Goal: Download file/media

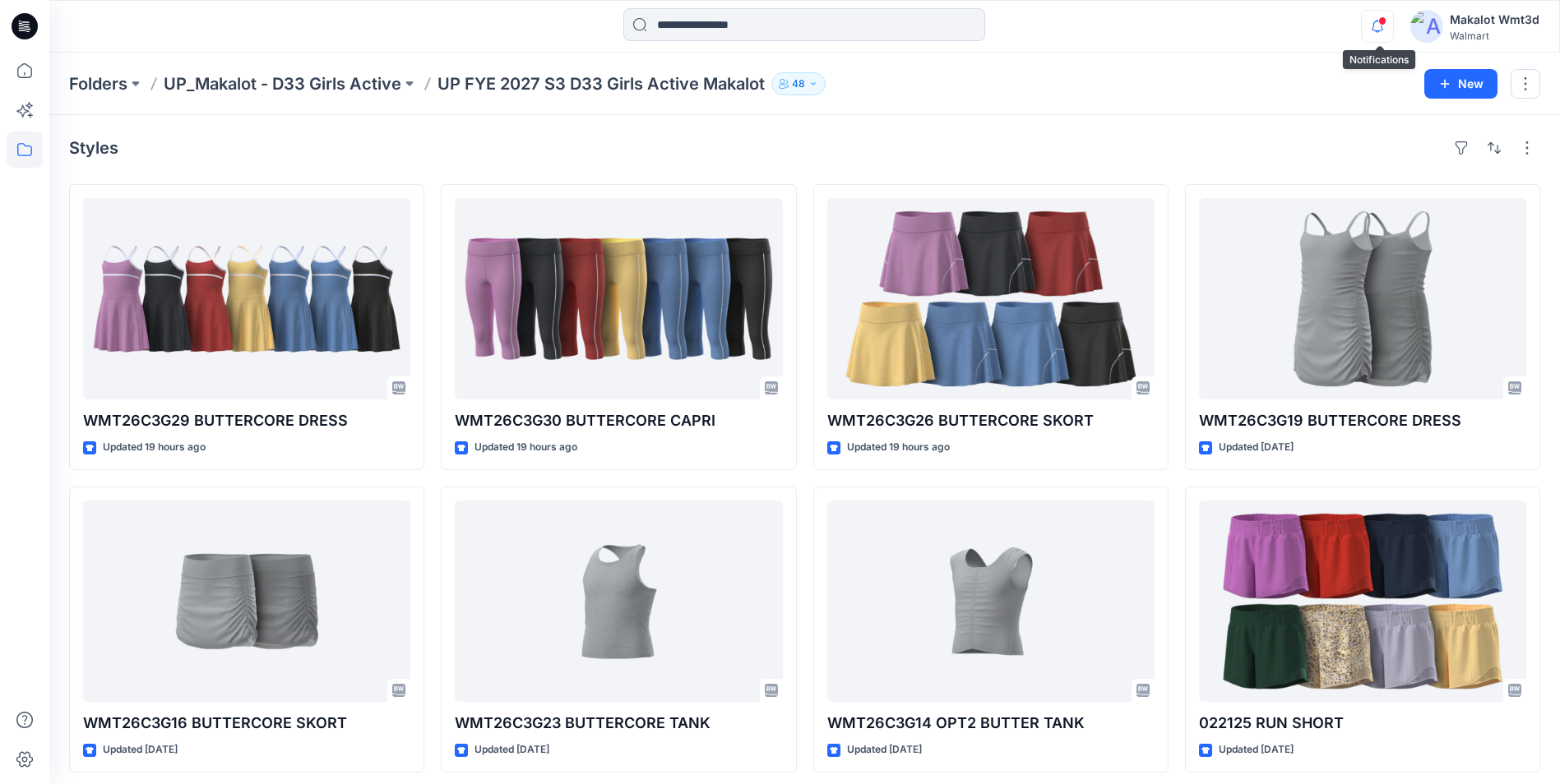
click at [1380, 32] on icon "button" at bounding box center [1377, 32] width 5 height 2
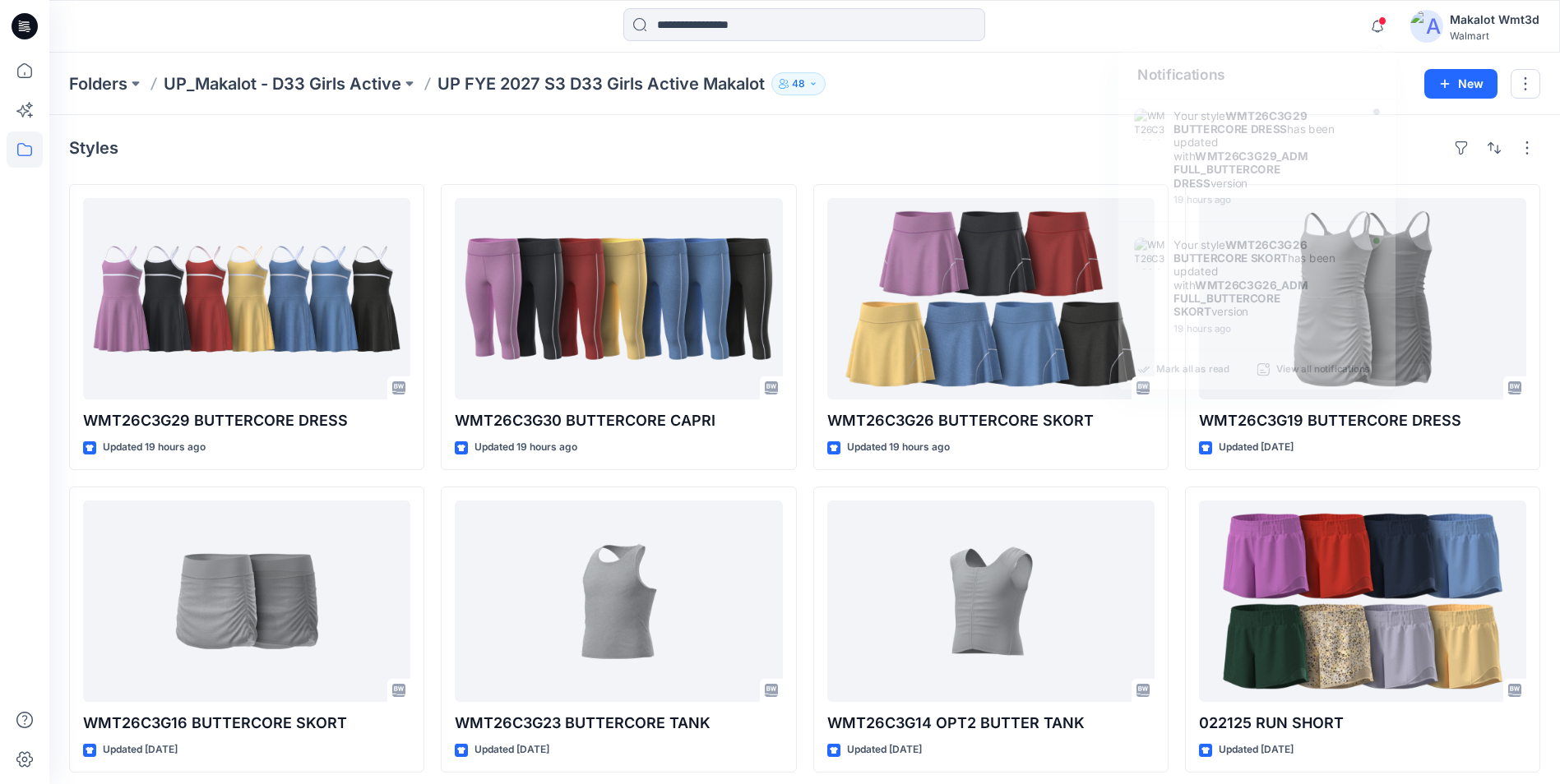
click at [1004, 118] on div "Styles WMT26C3G29 BUTTERCORE DRESS Updated 19 hours ago WMT26C3G16 BUTTERCORE S…" at bounding box center [804, 605] width 1510 height 980
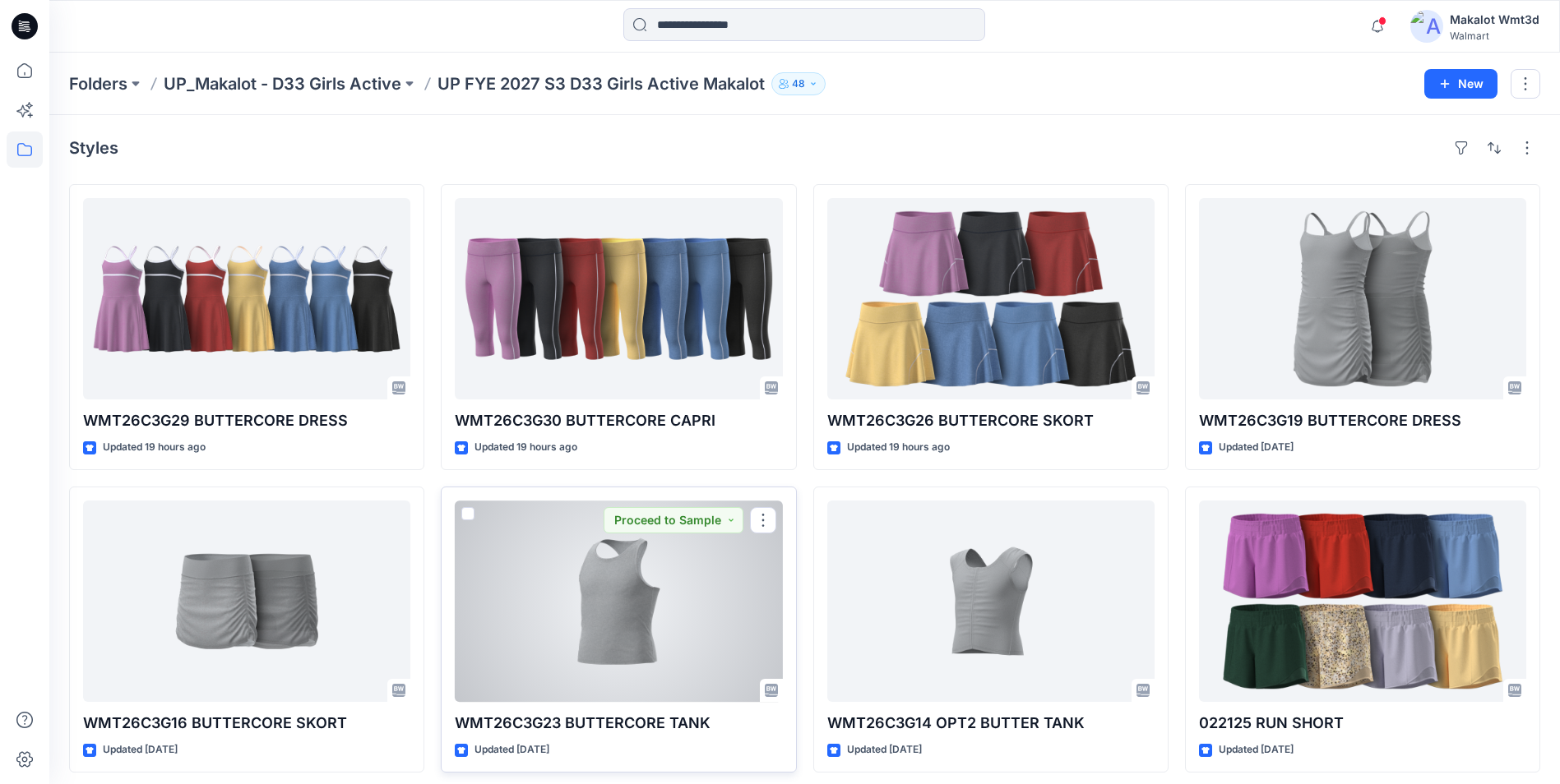
click at [585, 623] on div at bounding box center [618, 601] width 327 height 202
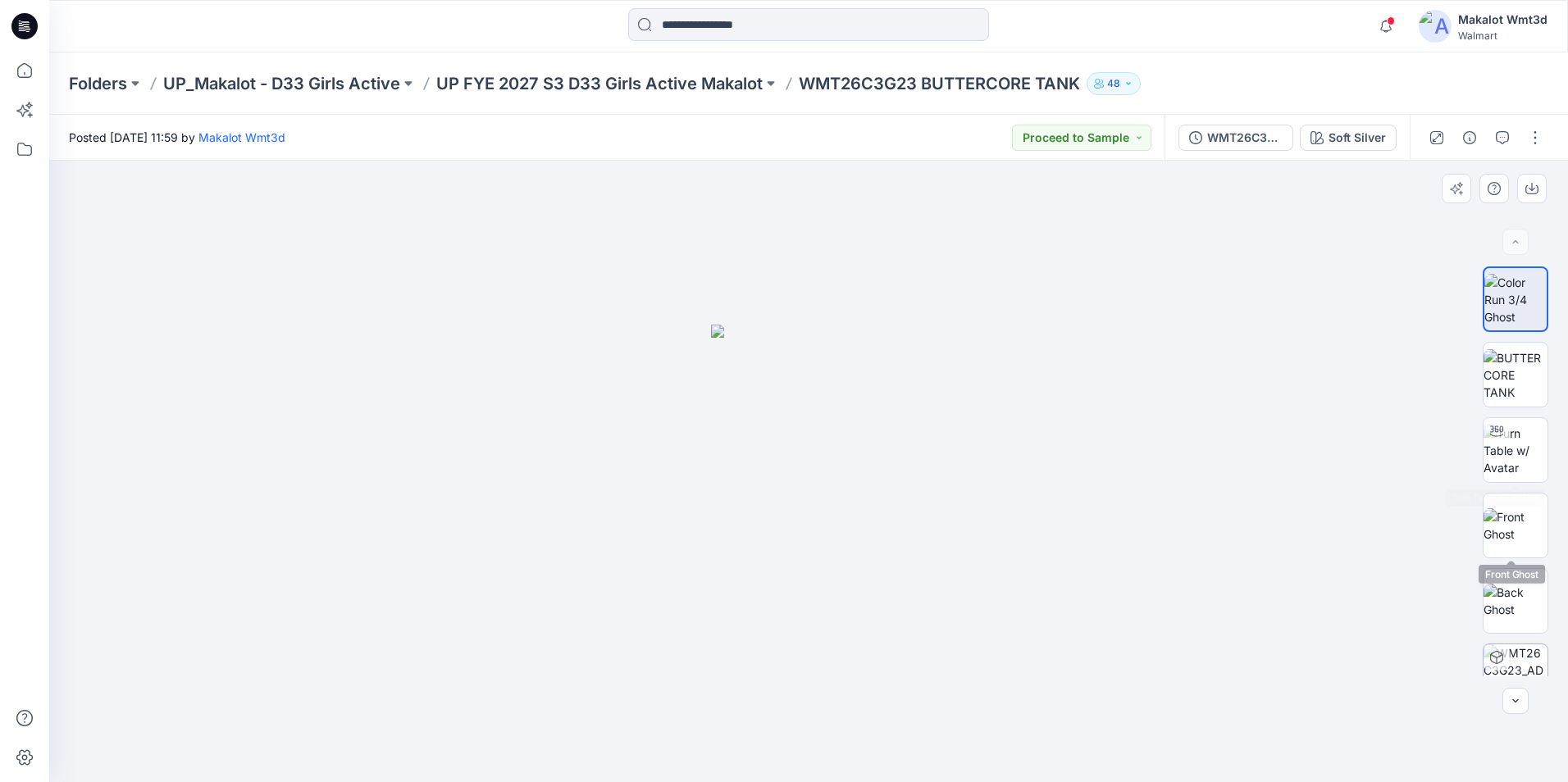
scroll to position [109, 0]
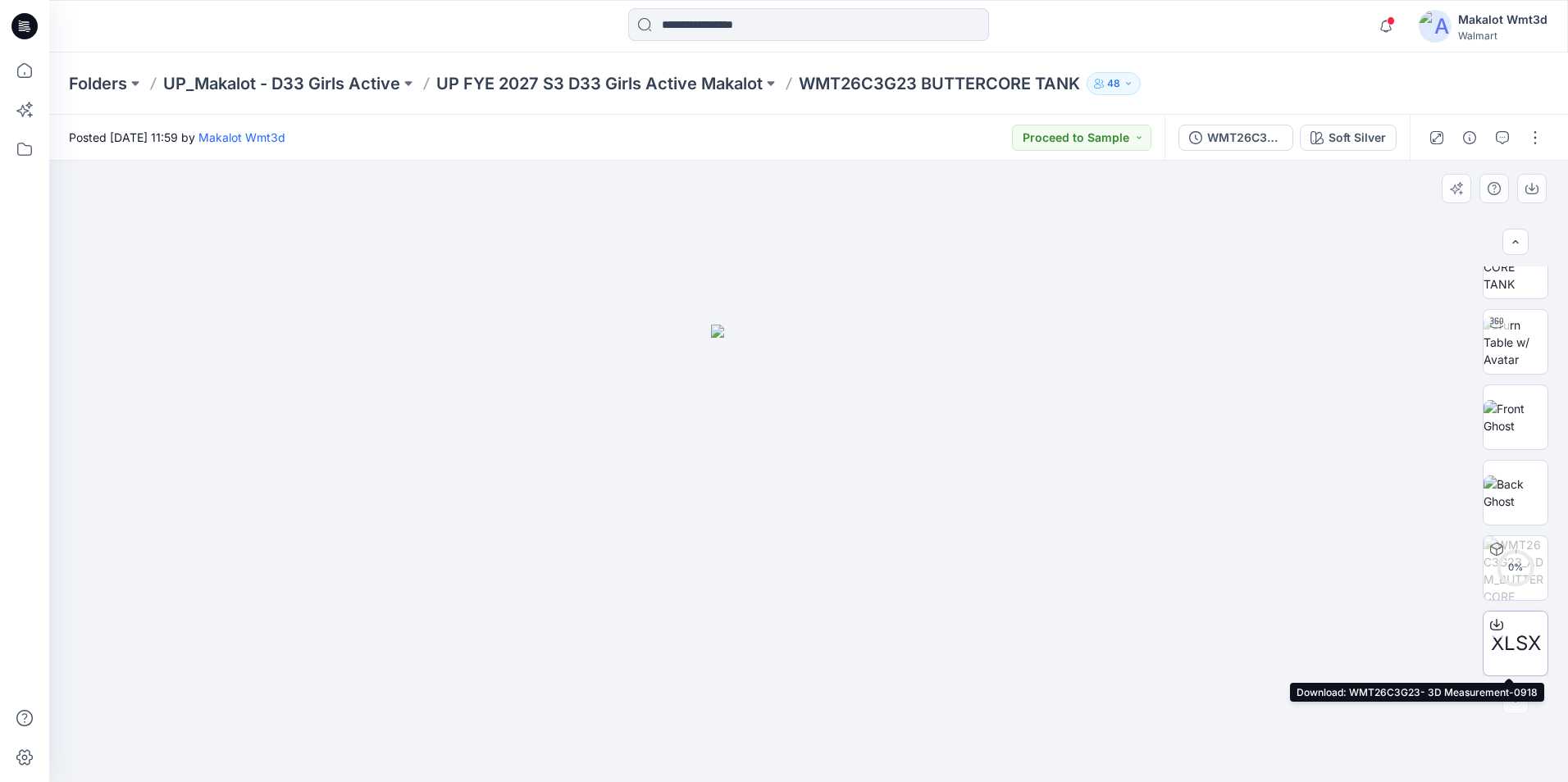
click at [1532, 637] on span "XLSX" at bounding box center [1515, 644] width 50 height 30
